Goal: Information Seeking & Learning: Understand process/instructions

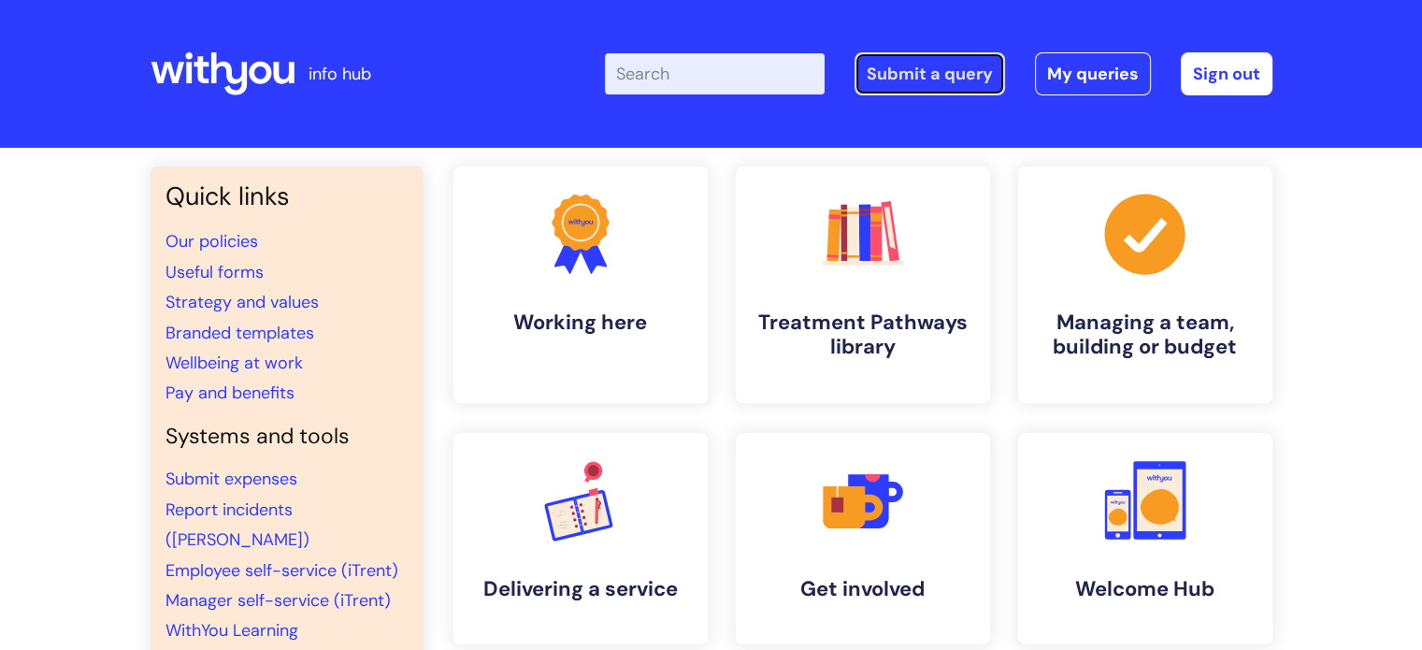
click at [937, 74] on link "Submit a query" at bounding box center [930, 73] width 151 height 43
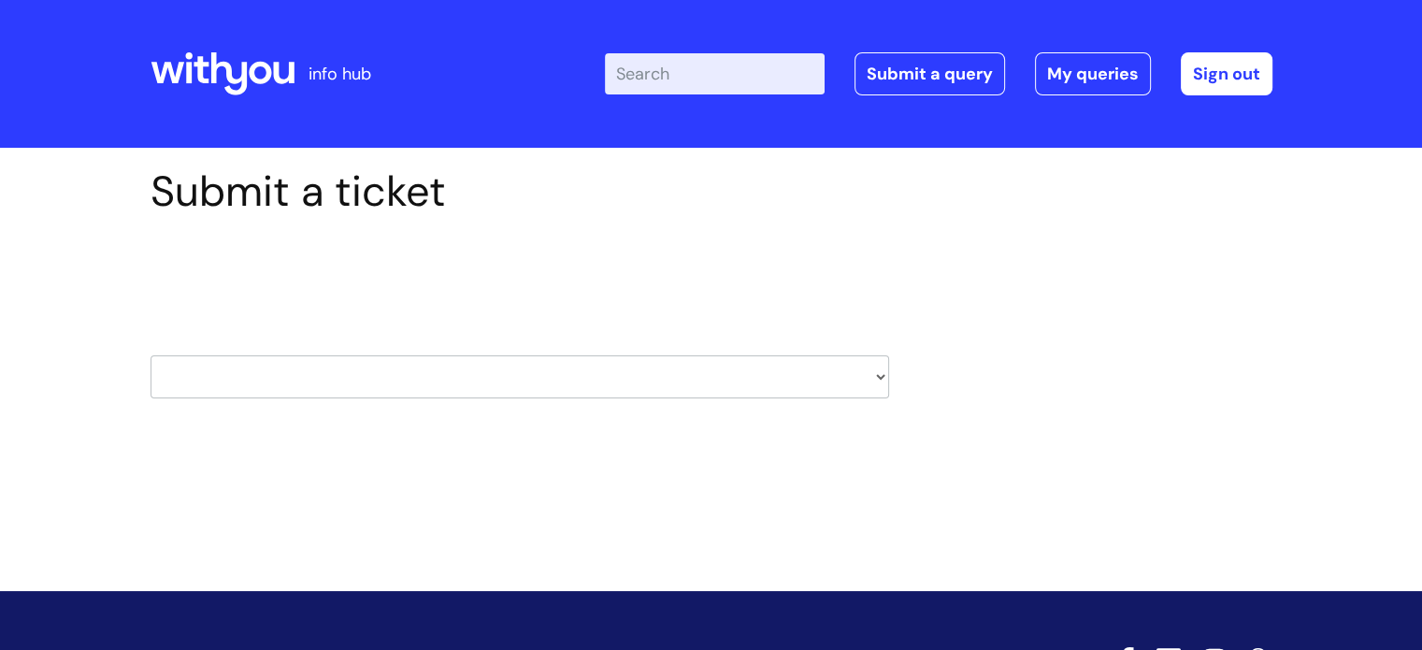
click at [803, 369] on select "HR / People IT and Support Clinical Drug Alerts Finance Accounts Data Support T…" at bounding box center [520, 376] width 739 height 43
select select "it_and_support"
click at [151, 355] on select "HR / People IT and Support Clinical Drug Alerts Finance Accounts Data Support T…" at bounding box center [520, 376] width 739 height 43
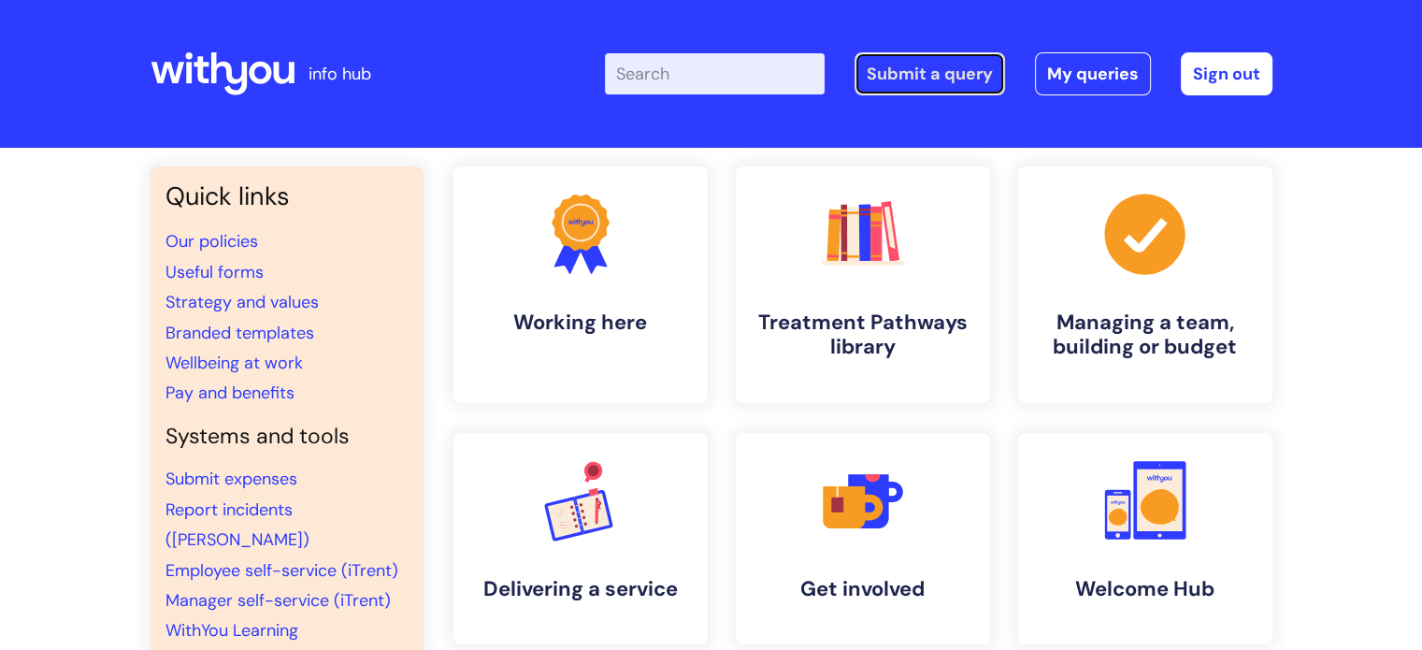
click at [919, 52] on link "Submit a query" at bounding box center [930, 73] width 151 height 43
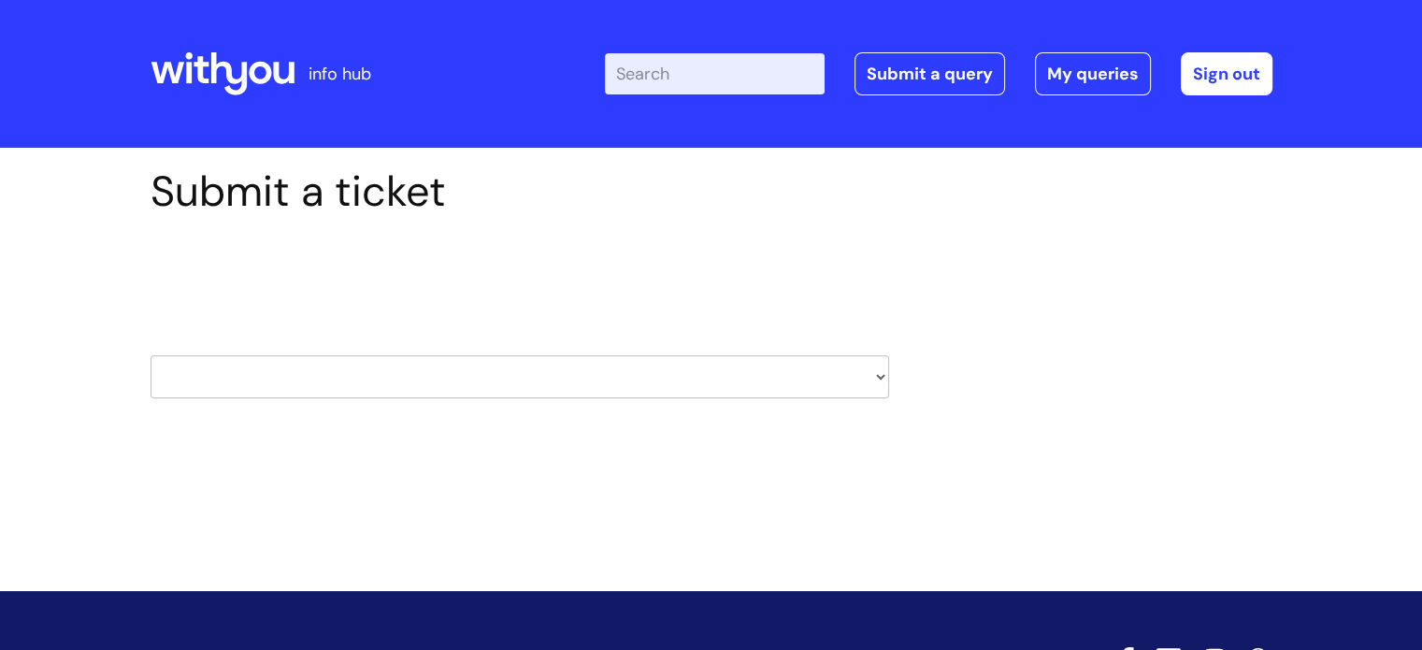
click at [512, 393] on select "HR / People IT and Support Clinical Drug Alerts Finance Accounts Data Support T…" at bounding box center [520, 376] width 739 height 43
click at [836, 468] on div "Submit a ticket Select issue type HR / People IT and Support Clinical Drug Aler…" at bounding box center [711, 341] width 1422 height 387
click at [538, 376] on select "HR / People IT and Support Clinical Drug Alerts Finance Accounts Data Support T…" at bounding box center [520, 376] width 739 height 43
click at [744, 86] on input "Enter your search term here..." at bounding box center [715, 73] width 220 height 41
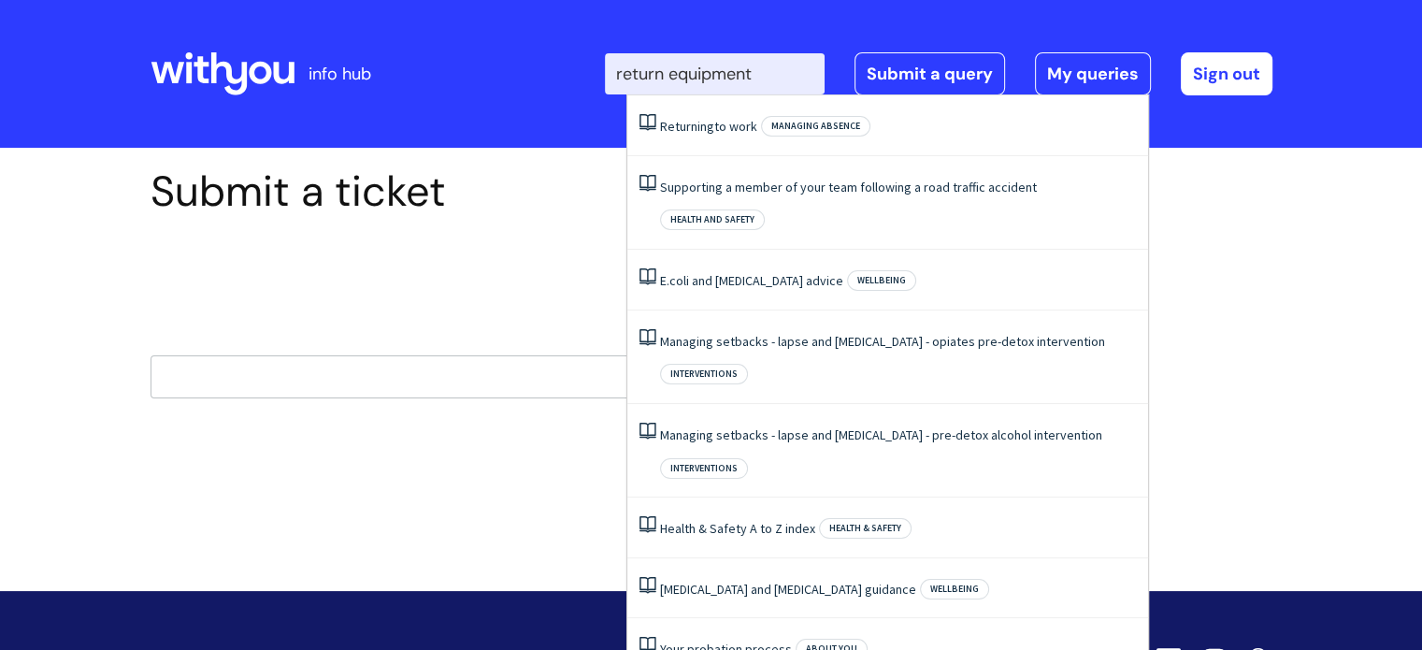
type input "return equipment"
click button "Search" at bounding box center [0, 0] width 0 height 0
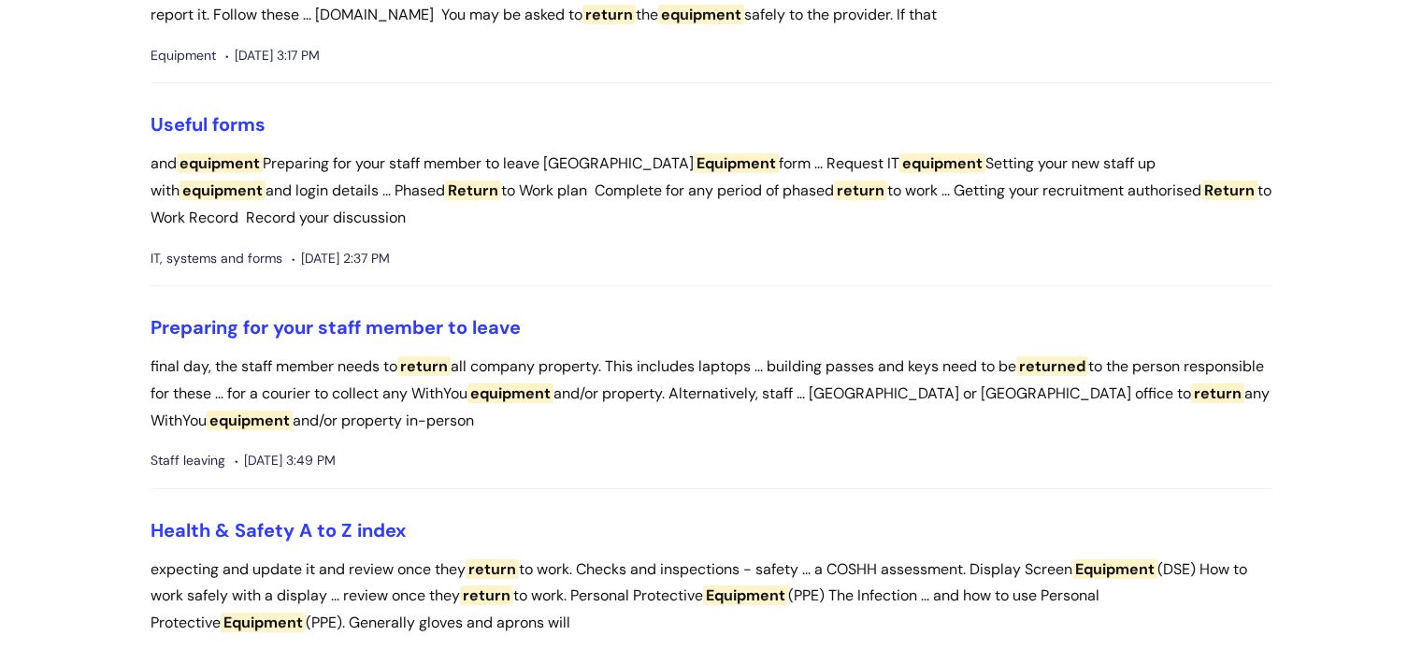
scroll to position [271, 0]
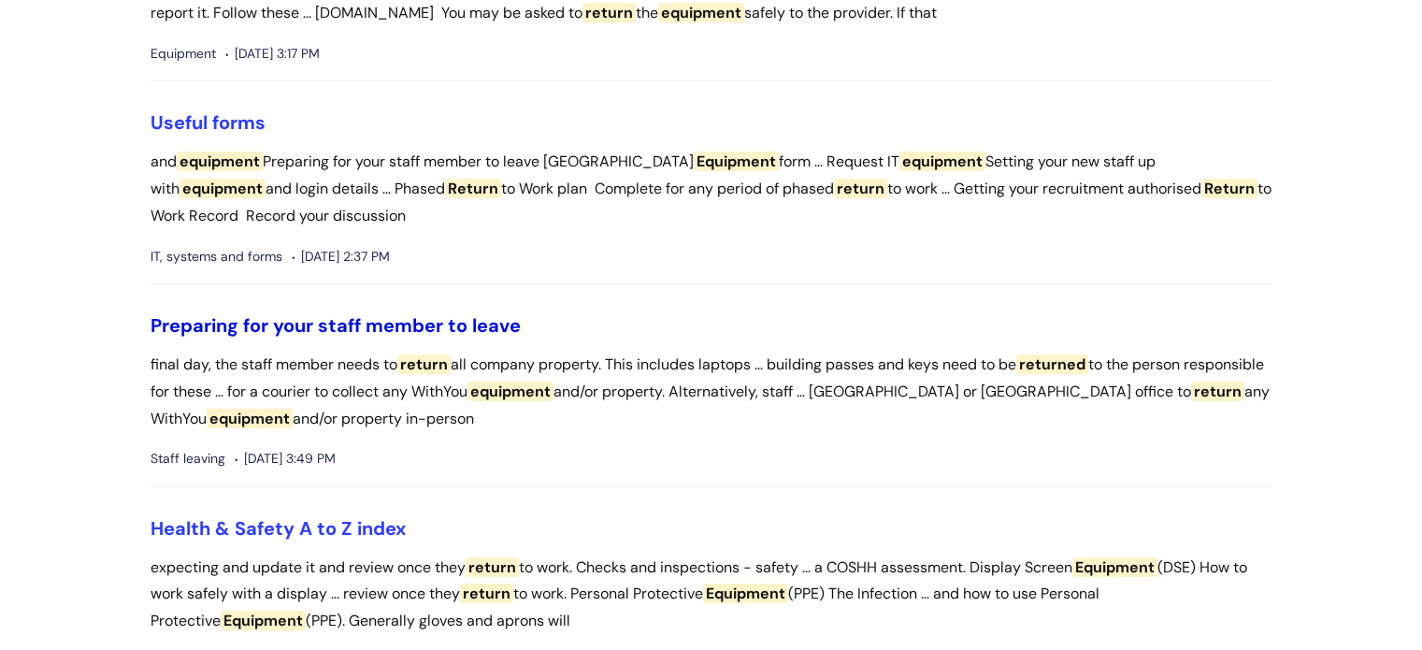
click at [319, 320] on link "Preparing for your staff member to leave" at bounding box center [336, 325] width 370 height 24
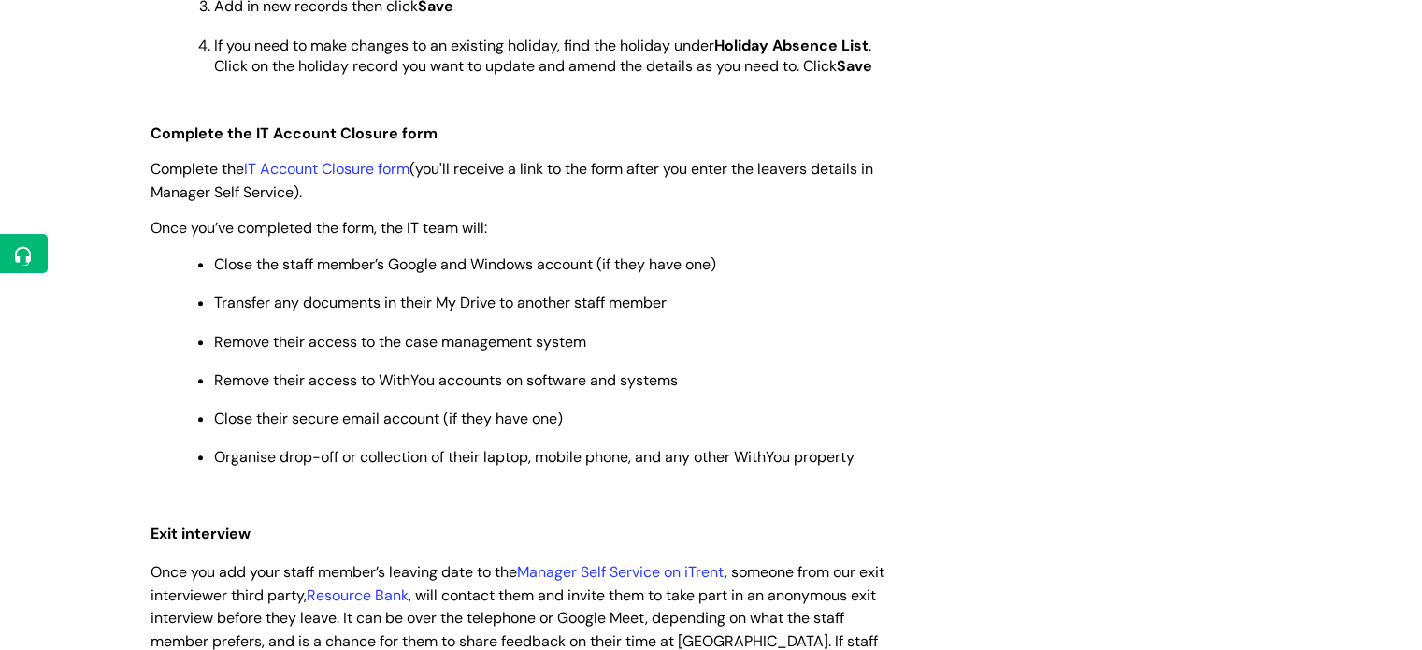
scroll to position [1163, 0]
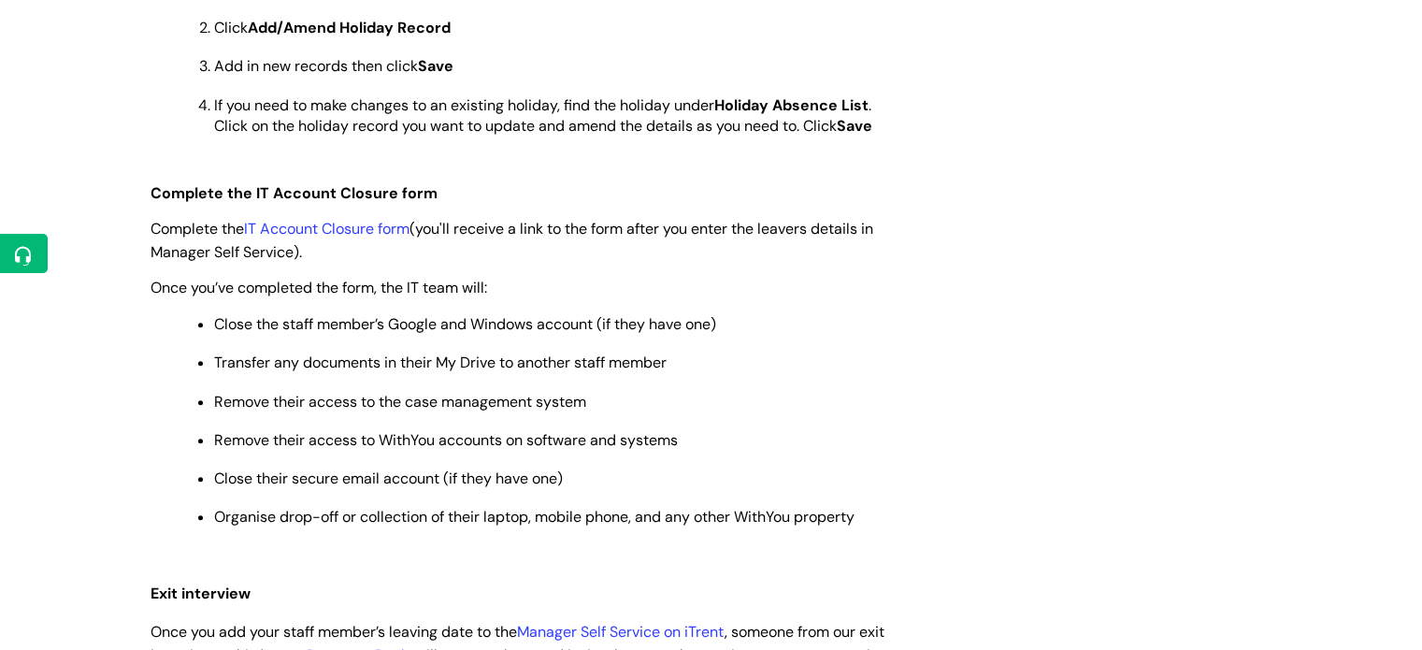
scroll to position [1104, 0]
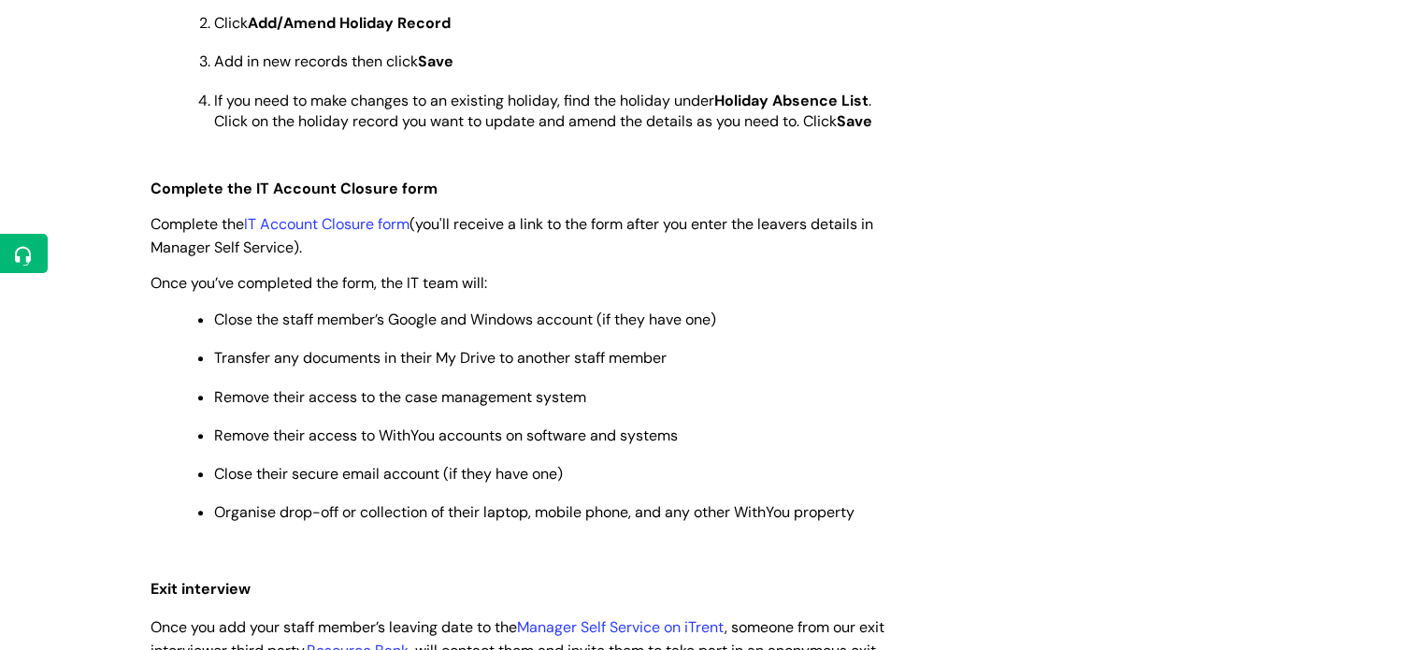
drag, startPoint x: 492, startPoint y: 230, endPoint x: 685, endPoint y: 244, distance: 193.2
click at [685, 244] on p "Complete the IT Account Closure form (you'll receive a link to the form after y…" at bounding box center [520, 235] width 739 height 47
click at [874, 368] on p "Transfer any documents in their My Drive to another staff member" at bounding box center [551, 358] width 675 height 21
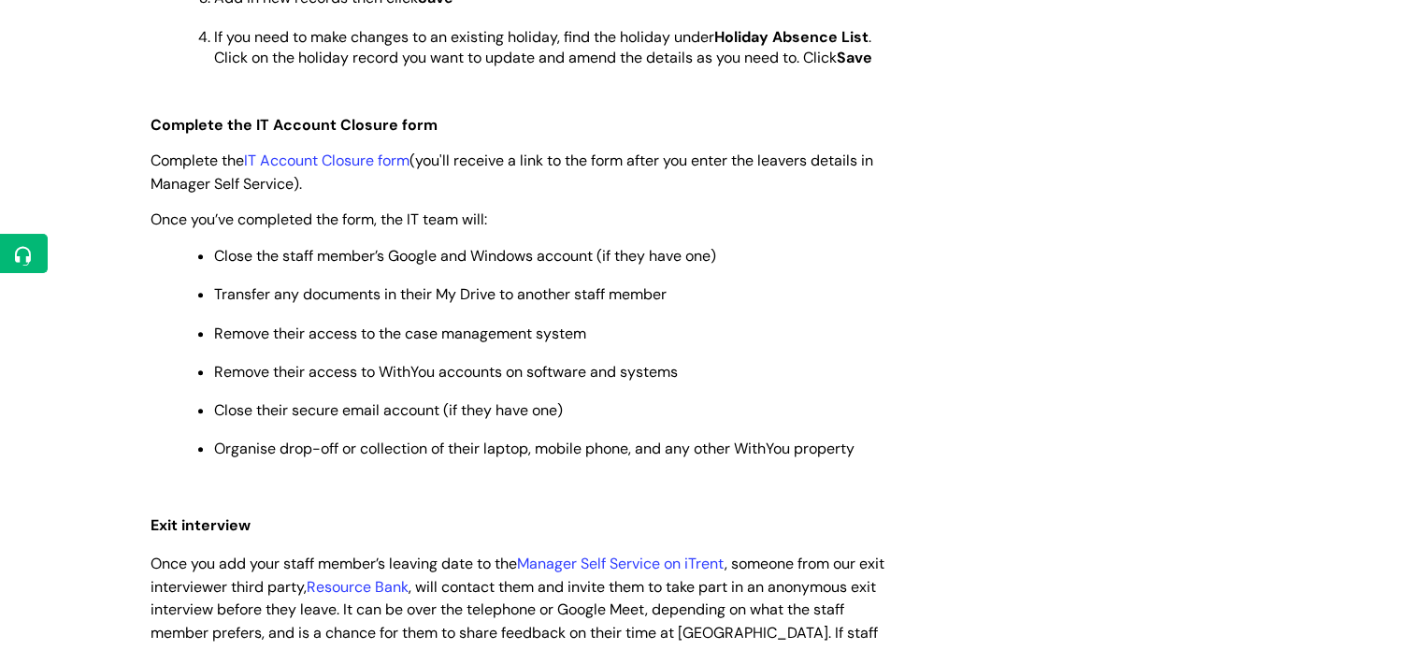
scroll to position [1167, 0]
drag, startPoint x: 298, startPoint y: 225, endPoint x: 494, endPoint y: 233, distance: 195.6
click at [494, 231] on p "Once you’ve completed the form, the IT team will:" at bounding box center [520, 219] width 739 height 23
click at [860, 414] on p "Close their secure email account (if they have one)" at bounding box center [551, 410] width 675 height 21
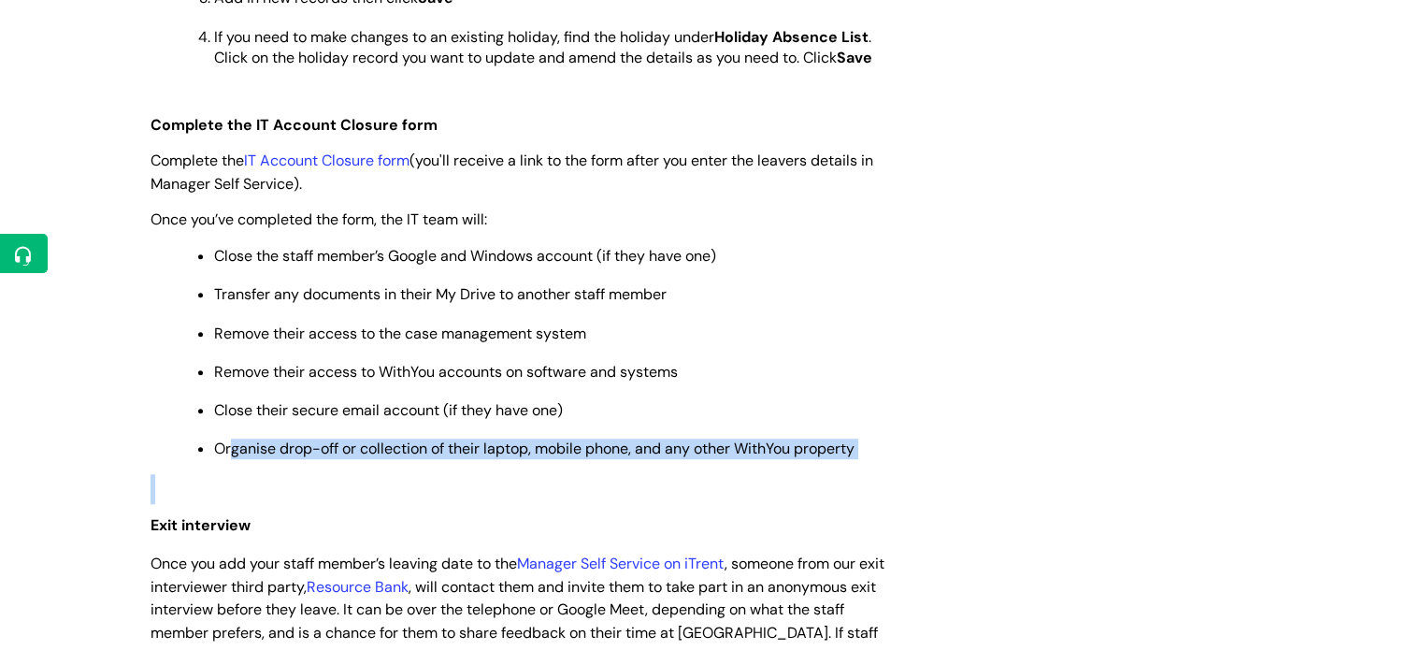
drag, startPoint x: 228, startPoint y: 455, endPoint x: 901, endPoint y: 472, distance: 672.7
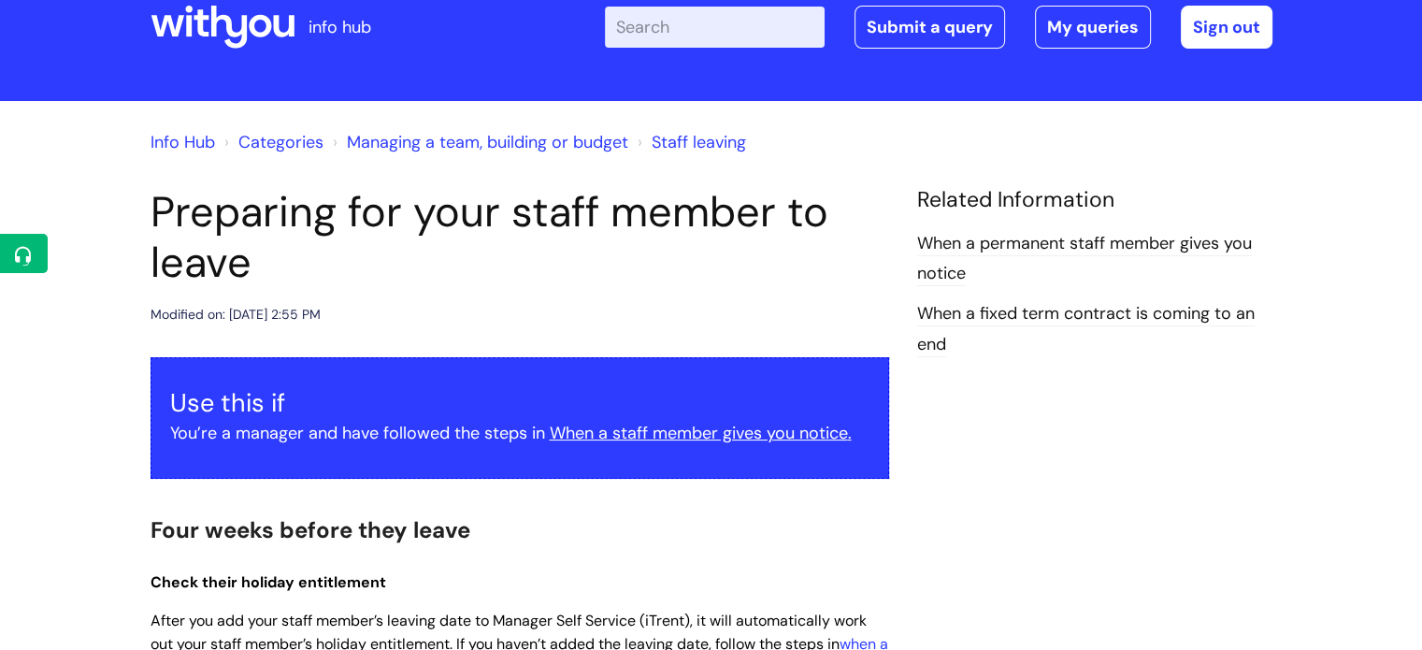
scroll to position [0, 0]
